Goal: Task Accomplishment & Management: Complete application form

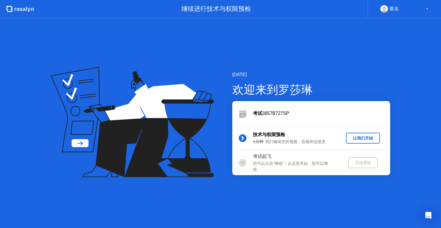
click at [364, 139] on div "让我们开始" at bounding box center [362, 138] width 29 height 5
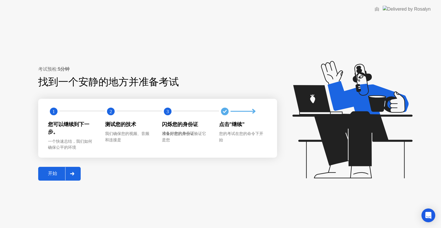
click at [73, 173] on icon at bounding box center [72, 173] width 4 height 3
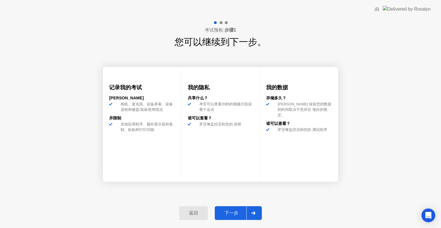
click at [250, 211] on div at bounding box center [253, 212] width 14 height 13
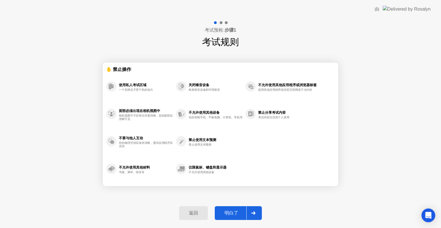
click at [238, 214] on div "明白了" at bounding box center [232, 213] width 30 height 6
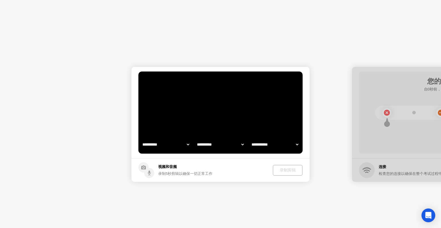
select select "**********"
select select "*******"
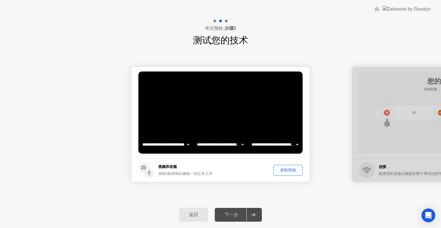
click at [279, 169] on div "录制剪辑" at bounding box center [287, 169] width 25 height 5
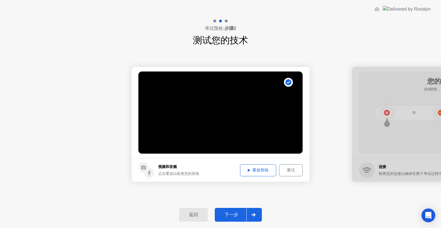
click at [252, 167] on div "重放剪辑" at bounding box center [258, 169] width 32 height 5
click at [250, 210] on div at bounding box center [253, 214] width 14 height 13
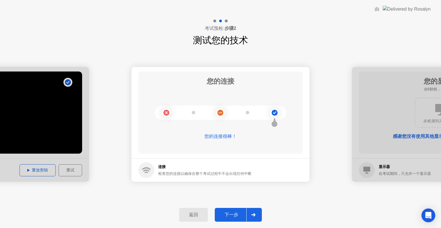
click at [256, 220] on div at bounding box center [253, 214] width 14 height 13
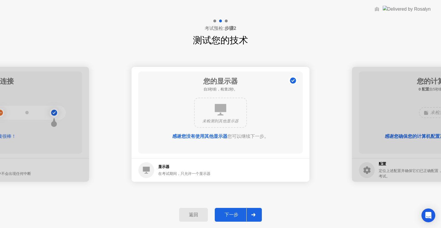
click at [252, 214] on icon at bounding box center [253, 214] width 4 height 3
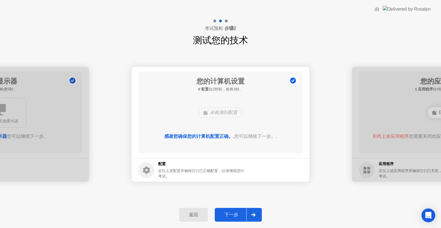
click at [252, 214] on icon at bounding box center [253, 214] width 4 height 3
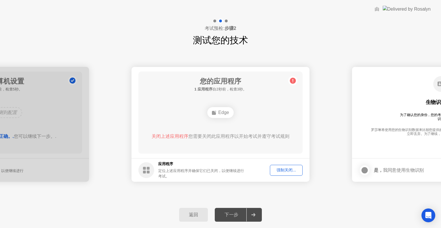
click at [283, 173] on div "强制关闭..." at bounding box center [286, 169] width 29 height 5
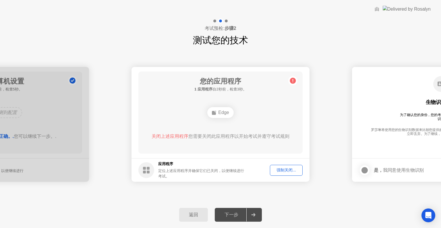
click at [255, 214] on icon at bounding box center [253, 214] width 4 height 3
click at [252, 218] on div at bounding box center [253, 214] width 14 height 13
click at [171, 138] on span "关闭上述应用程序" at bounding box center [170, 136] width 37 height 5
click at [171, 134] on span "关闭上述应用程序" at bounding box center [170, 136] width 37 height 5
click at [227, 88] on h5 "1 应用程序 自0秒前，检查5秒。" at bounding box center [220, 89] width 52 height 6
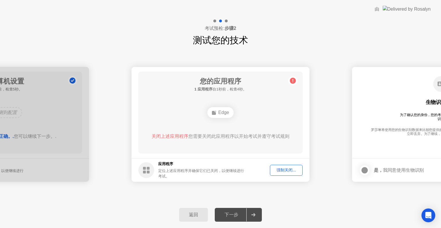
click at [293, 80] on circle at bounding box center [293, 81] width 6 height 6
click at [287, 173] on button "强制关闭..." at bounding box center [286, 170] width 33 height 11
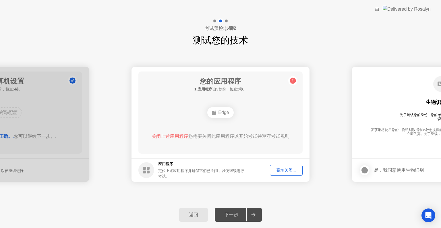
click at [256, 210] on div at bounding box center [253, 214] width 14 height 13
click at [252, 213] on icon at bounding box center [253, 214] width 4 height 3
click at [279, 168] on div "强制关闭..." at bounding box center [286, 169] width 29 height 5
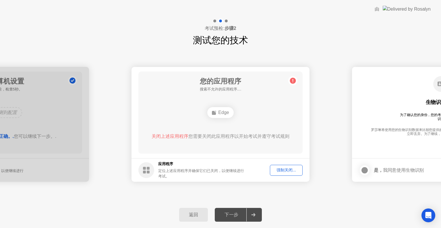
click at [280, 169] on div "强制关闭..." at bounding box center [286, 169] width 29 height 5
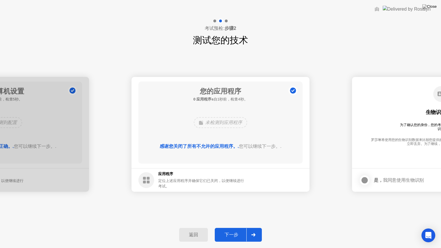
click at [255, 228] on div at bounding box center [253, 234] width 14 height 13
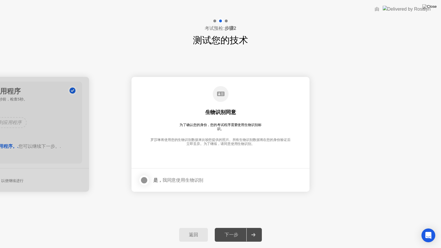
click at [142, 179] on div at bounding box center [144, 180] width 7 height 7
click at [255, 228] on div at bounding box center [253, 234] width 14 height 13
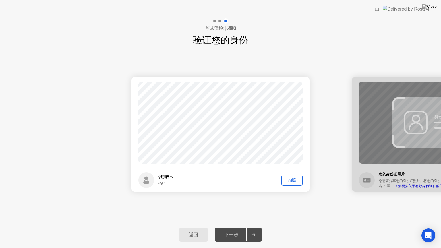
click at [294, 183] on div "拍照" at bounding box center [291, 179] width 17 height 5
click at [250, 228] on div at bounding box center [253, 234] width 14 height 13
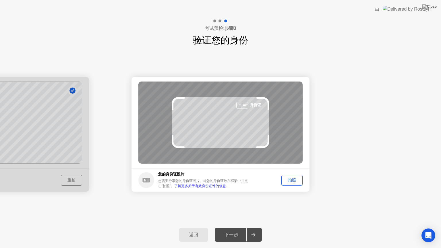
click at [296, 179] on div "拍照" at bounding box center [291, 179] width 17 height 5
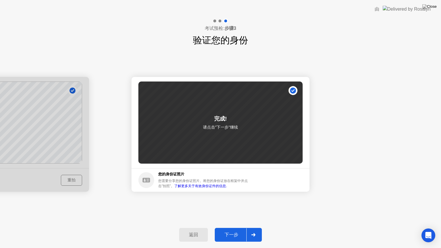
click at [254, 228] on icon at bounding box center [253, 234] width 4 height 3
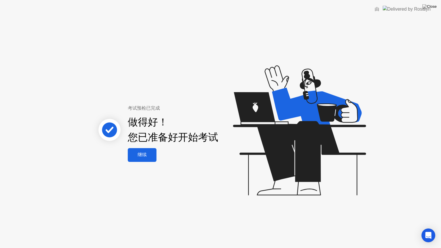
click at [140, 159] on button "继续" at bounding box center [142, 155] width 29 height 14
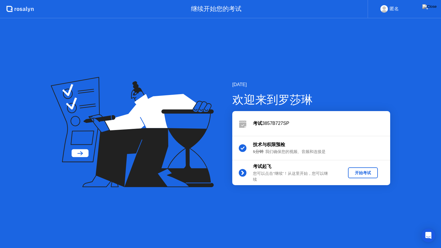
click at [364, 172] on div "开始考试" at bounding box center [362, 172] width 25 height 5
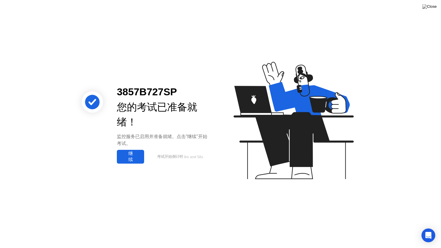
click at [134, 156] on div "继续" at bounding box center [131, 157] width 24 height 12
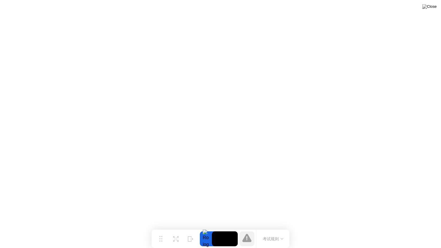
click at [232, 228] on video at bounding box center [225, 238] width 26 height 15
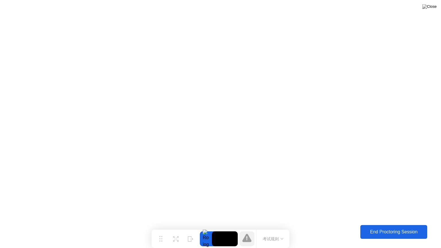
click at [407, 228] on div "End Proctoring Session" at bounding box center [393, 231] width 63 height 5
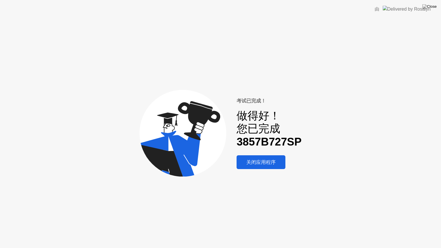
click at [276, 166] on div "关闭应用程序" at bounding box center [260, 162] width 45 height 7
